Goal: Information Seeking & Learning: Learn about a topic

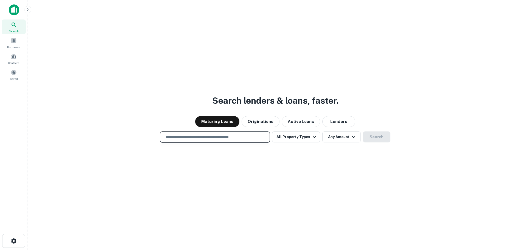
click at [238, 136] on input "text" at bounding box center [215, 137] width 105 height 6
paste input "**********"
type input "**********"
click at [376, 141] on button "Search" at bounding box center [376, 137] width 27 height 11
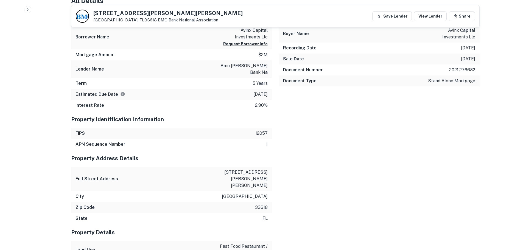
scroll to position [385, 0]
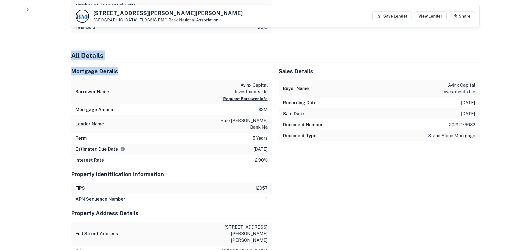
drag, startPoint x: 66, startPoint y: 62, endPoint x: 243, endPoint y: 74, distance: 177.9
click at [243, 74] on div "Back to search 10902 N Dale Mabry Hwy Tampa, FL33618 BMO Bank National Associat…" at bounding box center [276, 208] width 422 height 1169
drag, startPoint x: 242, startPoint y: 84, endPoint x: 268, endPoint y: 92, distance: 27.8
click at [268, 92] on div "Borrower Name avinx capital investments llc Request Borrower Info" at bounding box center [171, 92] width 201 height 24
click at [213, 72] on h5 "Mortgage Details" at bounding box center [171, 71] width 201 height 8
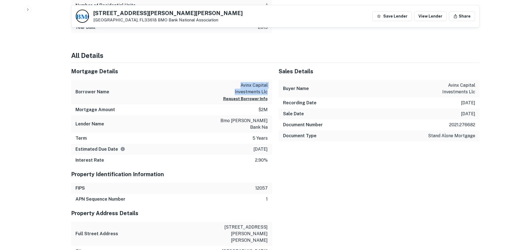
drag, startPoint x: 240, startPoint y: 82, endPoint x: 267, endPoint y: 91, distance: 28.4
click at [267, 91] on p "avinx capital investments llc" at bounding box center [242, 88] width 49 height 13
copy p "avinx capital investments llc"
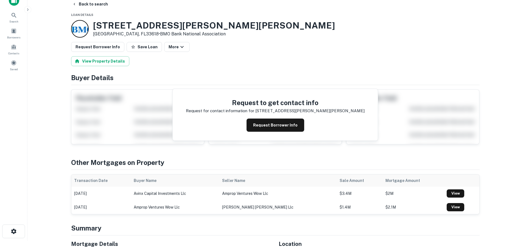
scroll to position [0, 0]
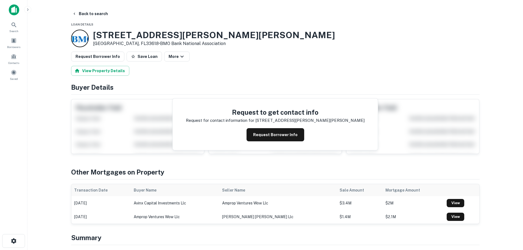
click at [28, 11] on icon "button" at bounding box center [28, 9] width 4 height 4
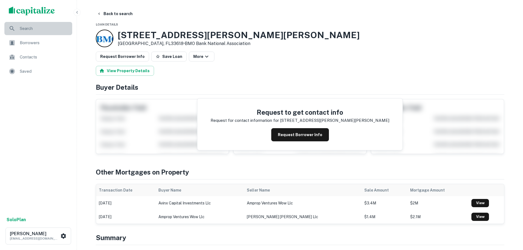
click at [17, 27] on div "Search" at bounding box center [38, 28] width 68 height 13
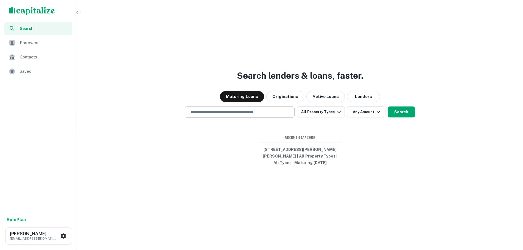
click at [220, 114] on input "text" at bounding box center [239, 112] width 105 height 6
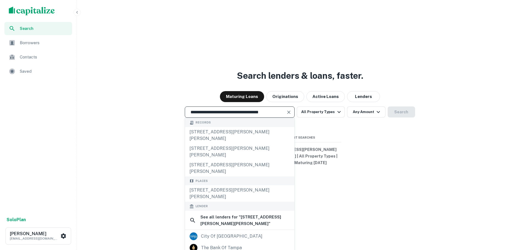
type input "**********"
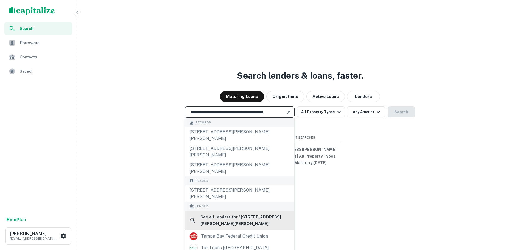
click at [216, 214] on h6 "See all lenders for " 11601 N Dale Mabry Hwy, Tampa, FL 33618, USA "" at bounding box center [246, 220] width 90 height 13
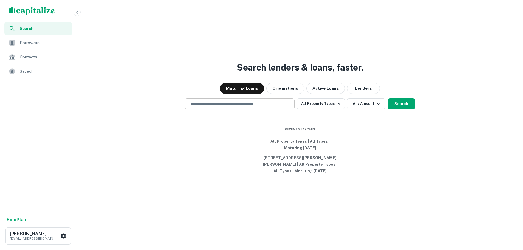
click at [246, 106] on input "text" at bounding box center [239, 104] width 105 height 6
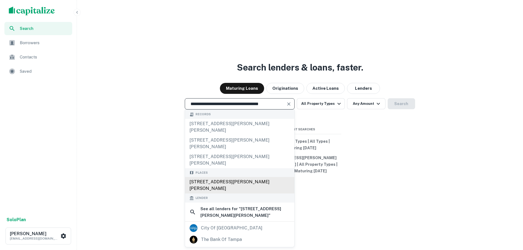
type input "**********"
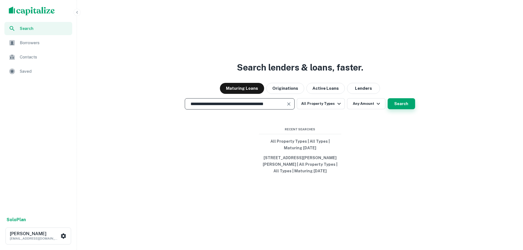
click at [401, 106] on button "Search" at bounding box center [401, 103] width 27 height 11
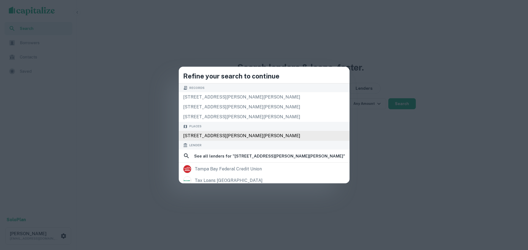
click at [234, 136] on div "[STREET_ADDRESS][PERSON_NAME][PERSON_NAME]" at bounding box center [264, 136] width 171 height 10
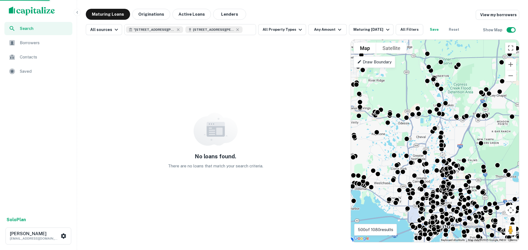
click at [420, 108] on div "To navigate the map with touch gestures double-tap and hold your finger on the …" at bounding box center [435, 141] width 168 height 202
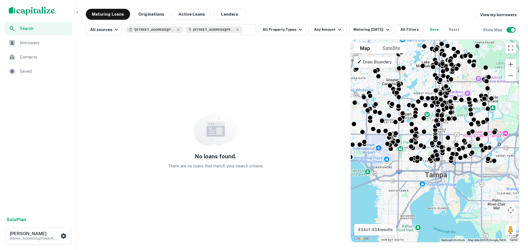
drag, startPoint x: 444, startPoint y: 120, endPoint x: 420, endPoint y: 40, distance: 83.5
click at [420, 40] on div "To activate drag with keyboard, press Alt + Enter. Once in keyboard drag state,…" at bounding box center [435, 141] width 168 height 202
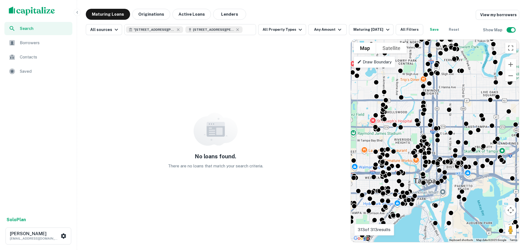
click at [423, 186] on div "To activate drag with keyboard, press Alt + Enter. Once in keyboard drag state,…" at bounding box center [435, 141] width 168 height 202
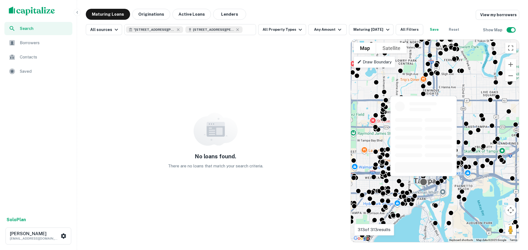
click at [424, 184] on div at bounding box center [423, 182] width 8 height 8
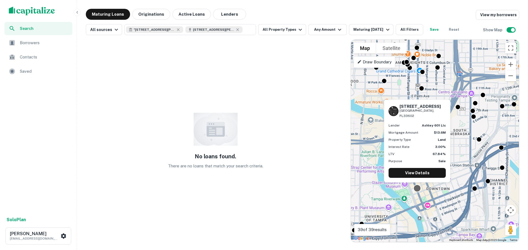
click at [417, 188] on div at bounding box center [417, 188] width 8 height 8
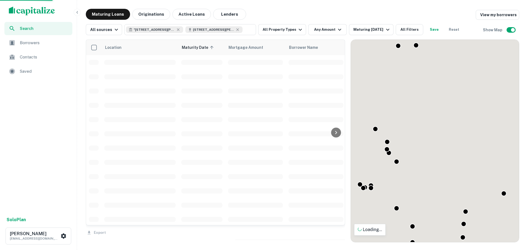
drag, startPoint x: 477, startPoint y: 115, endPoint x: 476, endPoint y: 132, distance: 17.1
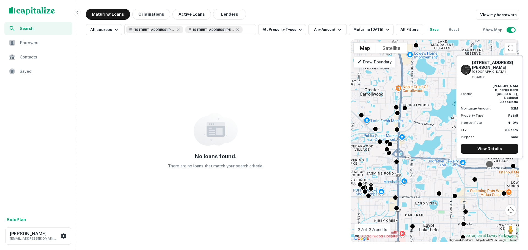
click at [490, 165] on div at bounding box center [489, 164] width 8 height 8
click at [493, 151] on link "View Details" at bounding box center [488, 149] width 57 height 10
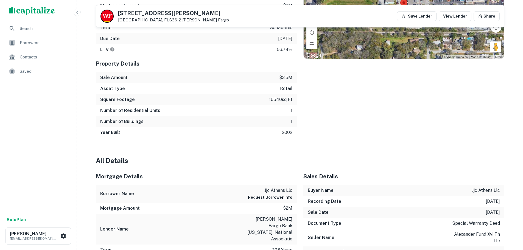
scroll to position [165, 0]
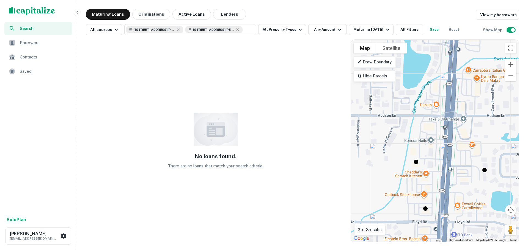
drag, startPoint x: 404, startPoint y: 110, endPoint x: 439, endPoint y: 173, distance: 72.2
click at [439, 173] on div "To activate drag with keyboard, press Alt + Enter. Once in keyboard drag state,…" at bounding box center [435, 141] width 168 height 202
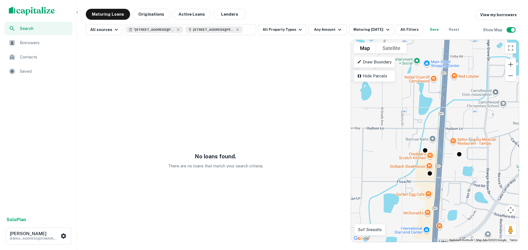
click at [429, 177] on div "To activate drag with keyboard, press Alt + Enter. Once in keyboard drag state,…" at bounding box center [435, 141] width 168 height 202
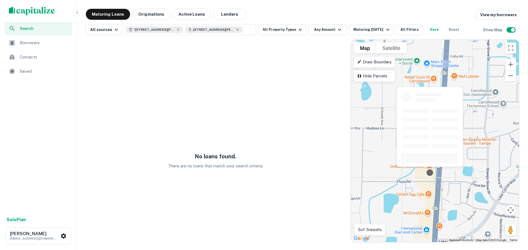
click at [428, 174] on div at bounding box center [429, 173] width 8 height 8
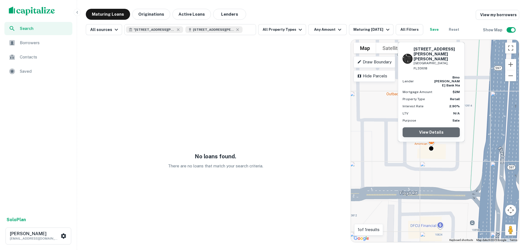
click at [437, 135] on link "View Details" at bounding box center [430, 132] width 57 height 10
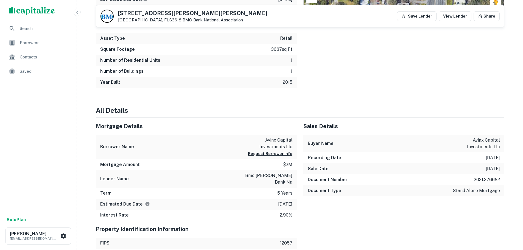
scroll to position [357, 0]
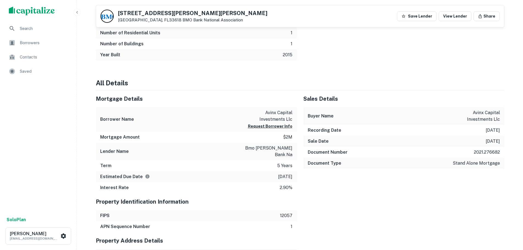
click at [85, 27] on div "Search Borrowers Contacts Saved Solo Plan [PERSON_NAME] [EMAIL_ADDRESS][DOMAIN_…" at bounding box center [261, 234] width 523 height 1182
